Goal: Transaction & Acquisition: Purchase product/service

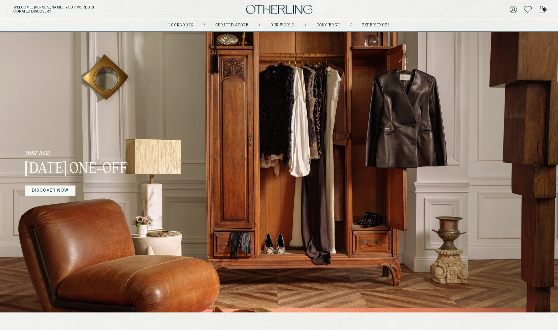
click at [163, 6] on h5 "Welcome, Amy . Your world of curated discovery." at bounding box center [93, 9] width 159 height 8
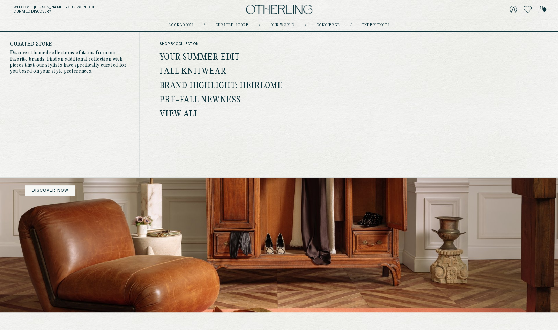
click at [236, 25] on link "Curated store" at bounding box center [231, 25] width 33 height 3
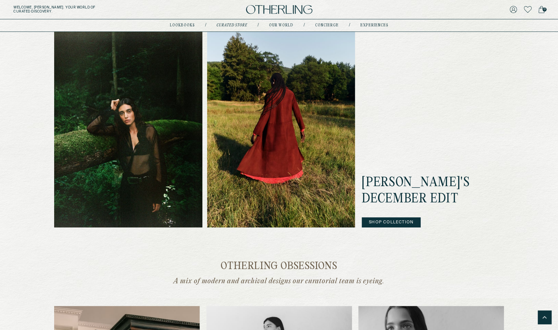
scroll to position [153, 0]
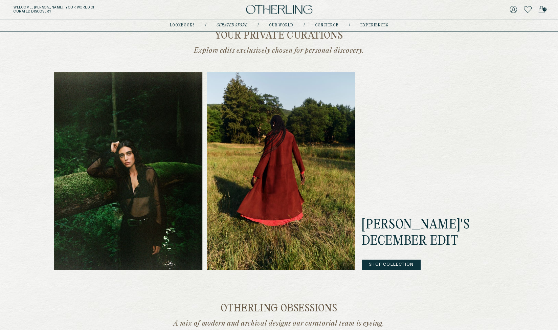
click at [383, 264] on button "Shop Collection" at bounding box center [391, 264] width 59 height 10
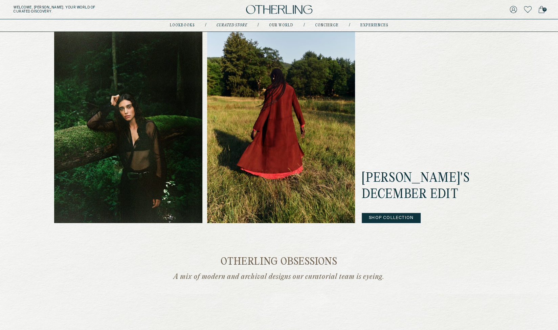
scroll to position [211, 0]
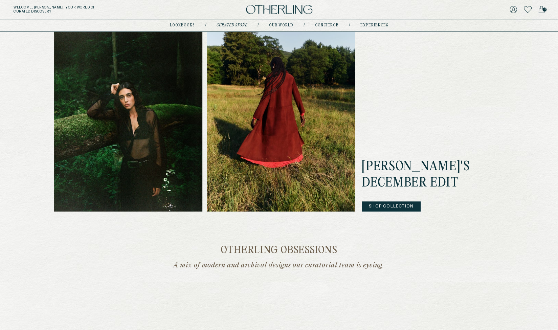
click at [391, 208] on button "Shop Collection" at bounding box center [391, 206] width 59 height 10
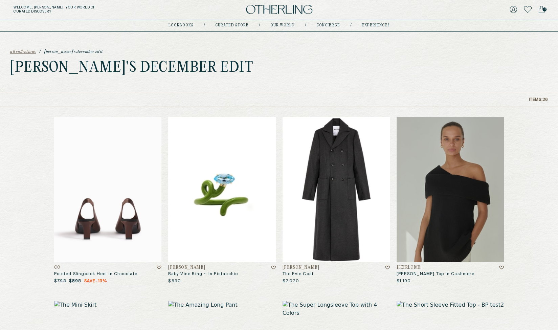
click at [84, 197] on img at bounding box center [107, 189] width 107 height 145
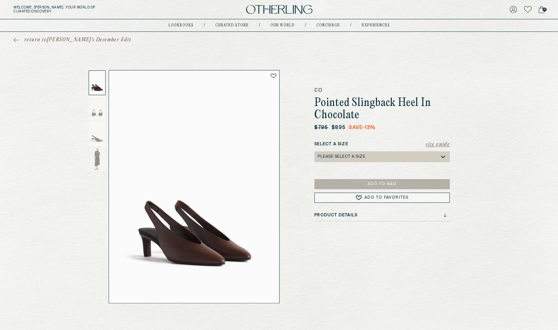
click at [390, 157] on div "Please select a Size" at bounding box center [379, 156] width 122 height 11
click at [363, 266] on div "CO Pointed Slingback Heel In Chocolate $795 $895 Save -13 % Size Guide Select a…" at bounding box center [381, 186] width 135 height 233
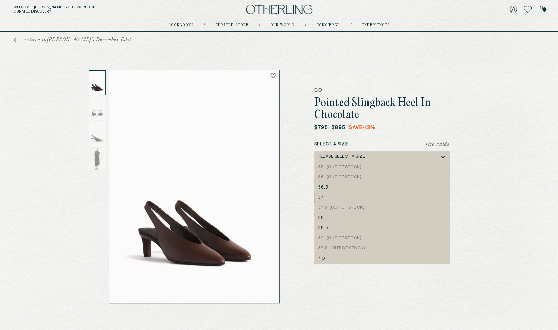
click at [358, 156] on div "Please select a Size" at bounding box center [341, 156] width 47 height 5
click at [466, 92] on div "return to [PERSON_NAME]'s December Edit CO Pointed Slingback Heel In Chocolate …" at bounding box center [279, 167] width 558 height 271
click at [370, 158] on div "Please select a Size" at bounding box center [379, 156] width 122 height 11
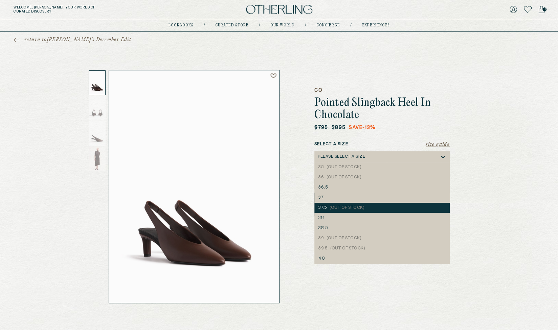
scroll to position [10, 0]
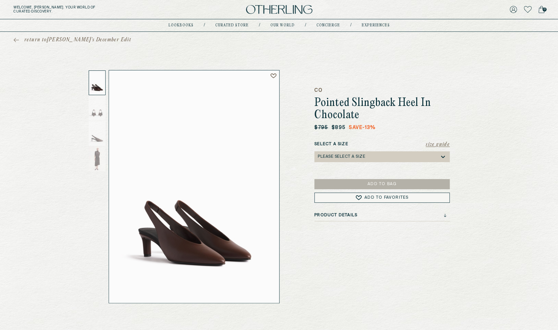
click at [22, 44] on div "return to [PERSON_NAME]'s December Edit" at bounding box center [279, 40] width 558 height 16
click at [40, 40] on span "return to [PERSON_NAME]'s December Edit" at bounding box center [77, 40] width 107 height 7
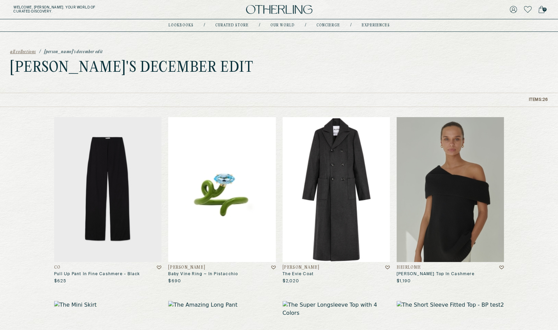
click at [107, 169] on img at bounding box center [107, 189] width 107 height 145
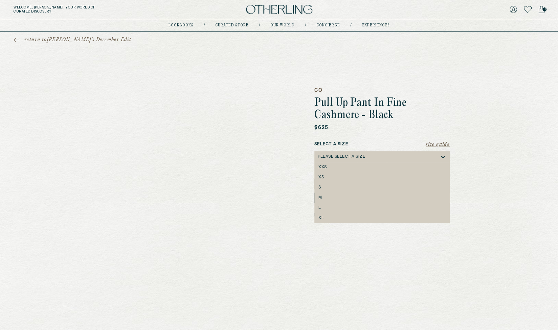
click at [403, 154] on div "Please select a Size" at bounding box center [379, 156] width 122 height 11
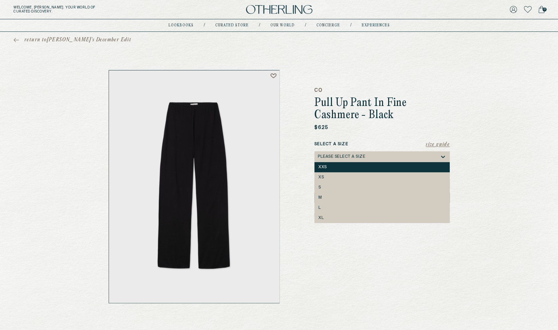
click at [352, 169] on div "XXS" at bounding box center [381, 167] width 135 height 10
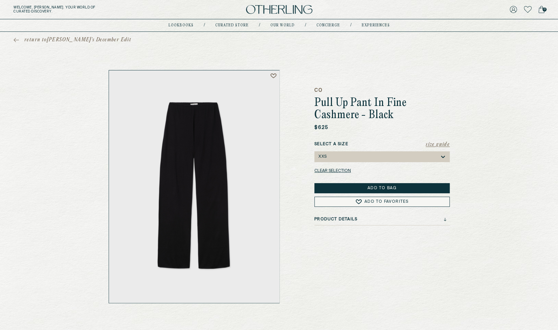
click at [367, 158] on div "XXS" at bounding box center [379, 156] width 122 height 11
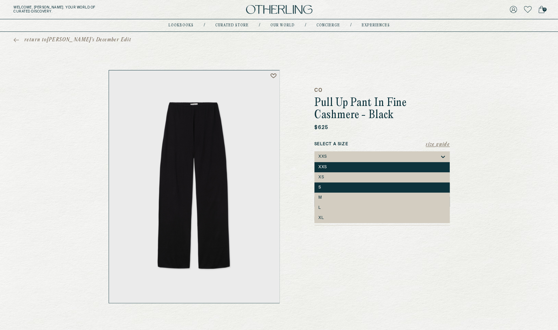
click at [344, 186] on div "S" at bounding box center [381, 187] width 127 height 5
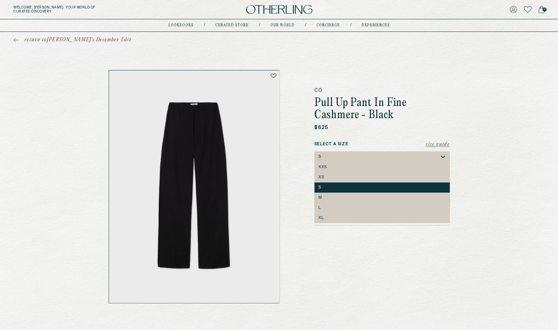
click at [356, 157] on div "S" at bounding box center [379, 156] width 122 height 11
click at [337, 198] on div "M" at bounding box center [381, 197] width 127 height 5
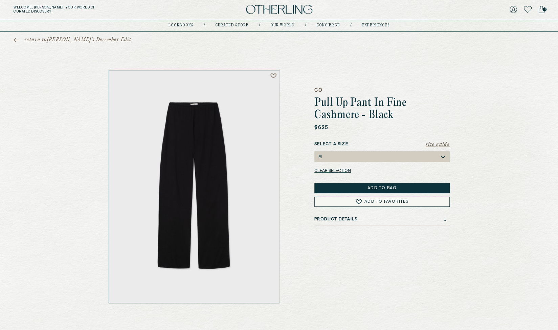
click at [348, 152] on div "M" at bounding box center [379, 156] width 122 height 11
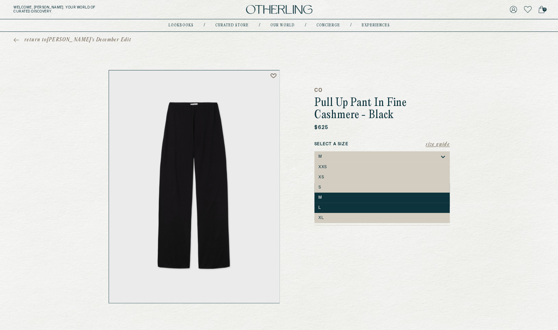
click at [322, 209] on div "L" at bounding box center [381, 207] width 127 height 5
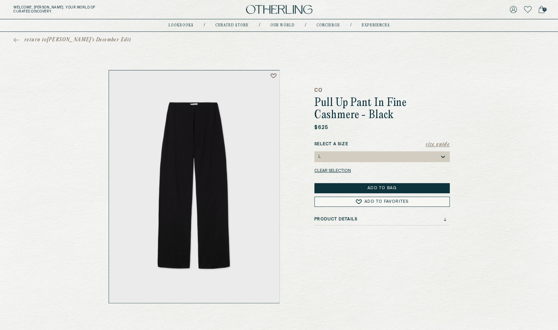
click at [346, 156] on div "L" at bounding box center [379, 156] width 122 height 11
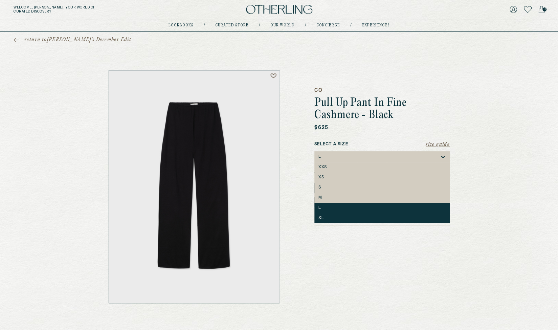
click at [326, 216] on div "XL" at bounding box center [381, 217] width 127 height 5
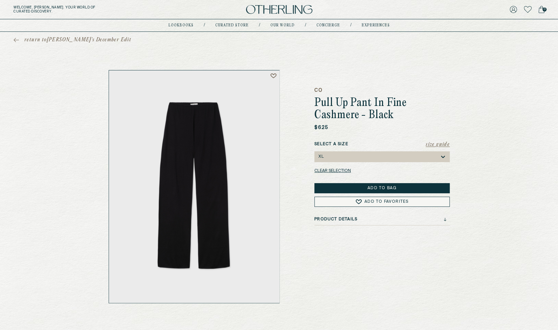
click at [532, 131] on div "return to [PERSON_NAME]'s December Edit CO Pull Up Pant In Fine Cashmere - Blac…" at bounding box center [279, 167] width 558 height 271
